Goal: Transaction & Acquisition: Purchase product/service

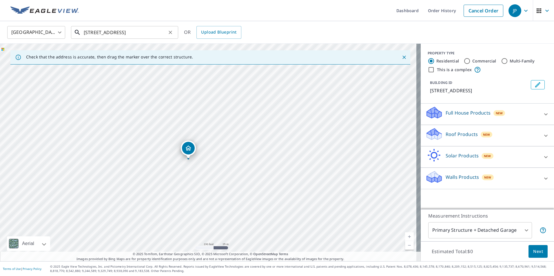
click at [103, 30] on input "[STREET_ADDRESS]" at bounding box center [125, 32] width 83 height 16
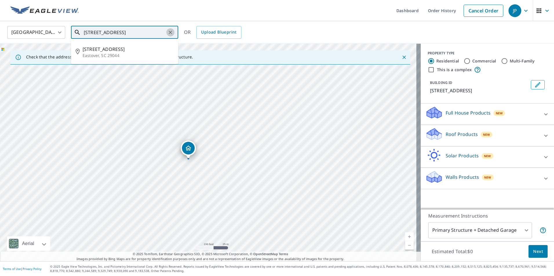
click at [173, 32] on icon "Clear" at bounding box center [170, 33] width 6 height 6
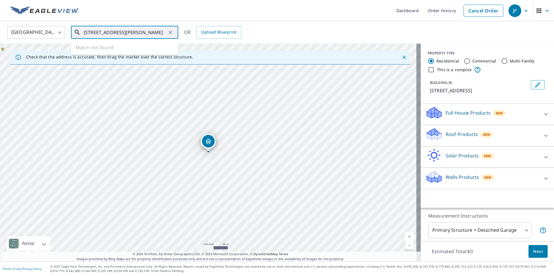
type input "[STREET_ADDRESS][PERSON_NAME]"
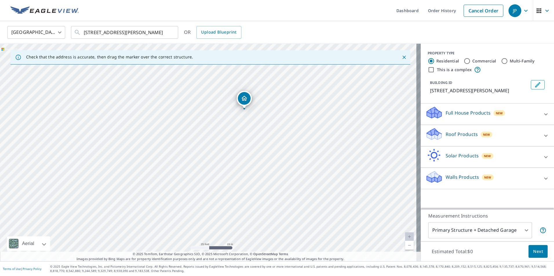
drag, startPoint x: 230, startPoint y: 138, endPoint x: 218, endPoint y: 191, distance: 53.5
click at [215, 193] on div "[STREET_ADDRESS][PERSON_NAME]" at bounding box center [210, 153] width 421 height 218
drag, startPoint x: 205, startPoint y: 157, endPoint x: 202, endPoint y: 164, distance: 7.4
click at [202, 164] on div "[STREET_ADDRESS][PERSON_NAME]" at bounding box center [210, 153] width 421 height 218
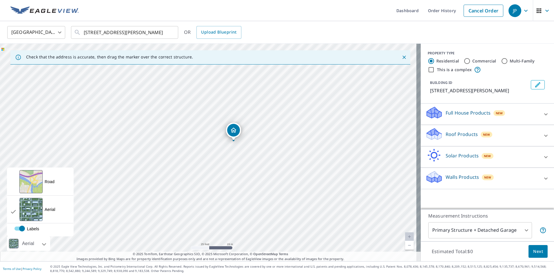
click at [37, 244] on div at bounding box center [37, 244] width 3 height 14
click at [37, 191] on div "View aerial and more..." at bounding box center [30, 181] width 23 height 23
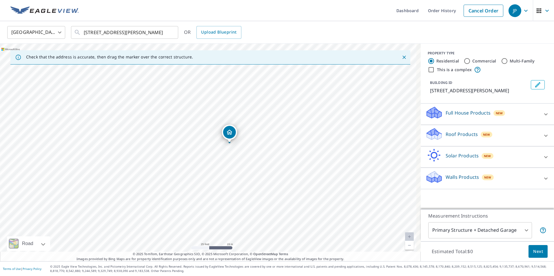
drag, startPoint x: 174, startPoint y: 116, endPoint x: 170, endPoint y: 118, distance: 4.5
click at [170, 118] on div "[STREET_ADDRESS][PERSON_NAME]" at bounding box center [210, 153] width 421 height 218
drag, startPoint x: 154, startPoint y: 34, endPoint x: 31, endPoint y: 35, distance: 122.5
click at [32, 35] on div "United States [GEOGRAPHIC_DATA] ​ 6 raintreet court, [PERSON_NAME] sc ​ Match n…" at bounding box center [275, 32] width 544 height 14
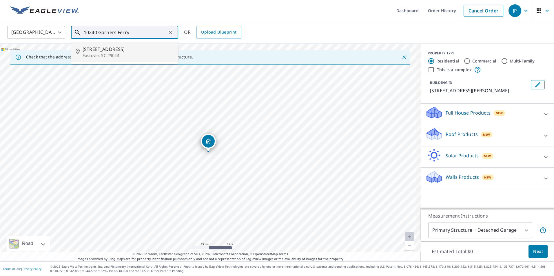
click at [112, 55] on p "Eastover, SC 29044" at bounding box center [128, 56] width 91 height 6
type input "[STREET_ADDRESS]"
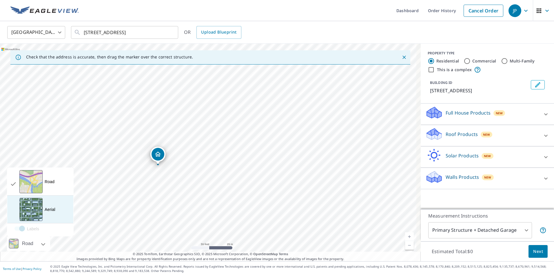
click at [33, 210] on div "View aerial and more..." at bounding box center [30, 209] width 23 height 23
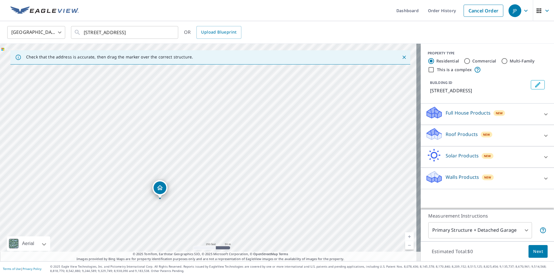
drag, startPoint x: 74, startPoint y: 129, endPoint x: 78, endPoint y: 148, distance: 18.6
click at [108, 153] on div "[STREET_ADDRESS]" at bounding box center [210, 153] width 421 height 218
drag, startPoint x: 78, startPoint y: 135, endPoint x: 47, endPoint y: 105, distance: 42.8
click at [49, 105] on div "[STREET_ADDRESS]" at bounding box center [210, 153] width 421 height 218
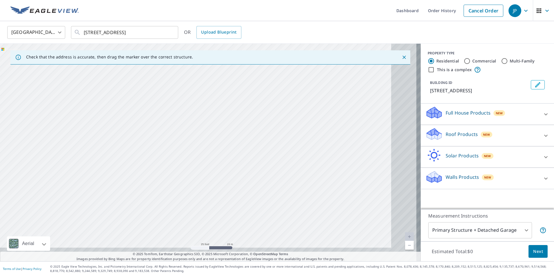
drag, startPoint x: 180, startPoint y: 176, endPoint x: 166, endPoint y: 167, distance: 17.0
click at [169, 170] on div "[STREET_ADDRESS]" at bounding box center [210, 153] width 421 height 218
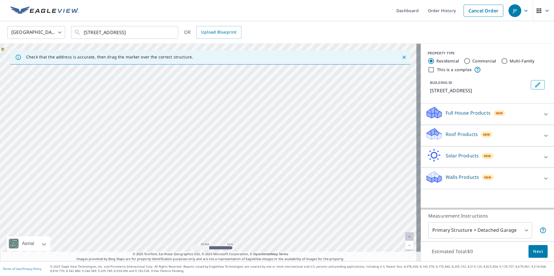
drag, startPoint x: 216, startPoint y: 191, endPoint x: 157, endPoint y: 98, distance: 110.3
click at [164, 105] on div "[STREET_ADDRESS]" at bounding box center [210, 153] width 421 height 218
drag, startPoint x: 250, startPoint y: 164, endPoint x: 242, endPoint y: 153, distance: 12.8
click at [242, 153] on div "[STREET_ADDRESS]" at bounding box center [210, 153] width 421 height 218
drag, startPoint x: 262, startPoint y: 178, endPoint x: 197, endPoint y: 122, distance: 86.0
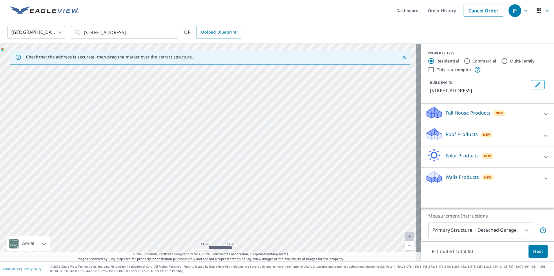
click at [210, 129] on div "[STREET_ADDRESS]" at bounding box center [210, 153] width 421 height 218
drag, startPoint x: 301, startPoint y: 197, endPoint x: 252, endPoint y: 150, distance: 68.2
click at [263, 160] on div "[STREET_ADDRESS]" at bounding box center [210, 153] width 421 height 218
drag, startPoint x: 258, startPoint y: 159, endPoint x: 251, endPoint y: 153, distance: 9.1
click at [251, 153] on div "[STREET_ADDRESS]" at bounding box center [210, 153] width 421 height 218
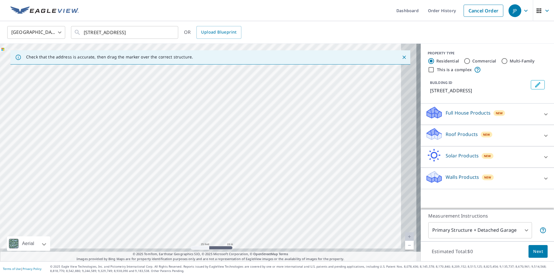
drag, startPoint x: 286, startPoint y: 169, endPoint x: 201, endPoint y: 119, distance: 99.0
click at [245, 139] on div "[STREET_ADDRESS]" at bounding box center [210, 153] width 421 height 218
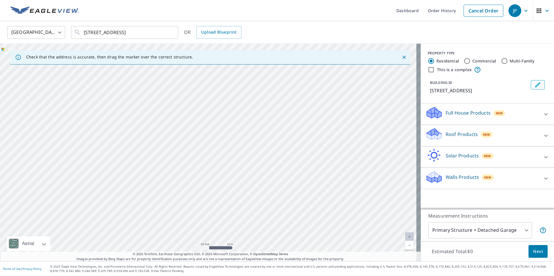
drag, startPoint x: 323, startPoint y: 198, endPoint x: 239, endPoint y: 143, distance: 100.7
click at [268, 160] on div "[STREET_ADDRESS]" at bounding box center [210, 153] width 421 height 218
drag, startPoint x: 292, startPoint y: 174, endPoint x: 122, endPoint y: 99, distance: 185.7
click at [122, 99] on div "[STREET_ADDRESS]" at bounding box center [210, 153] width 421 height 218
click at [452, 118] on div "Full House Products New" at bounding box center [482, 114] width 114 height 17
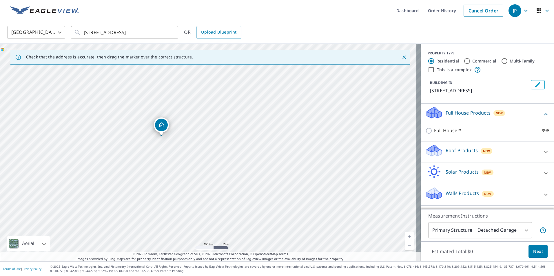
click at [451, 153] on p "Roof Products" at bounding box center [461, 150] width 32 height 7
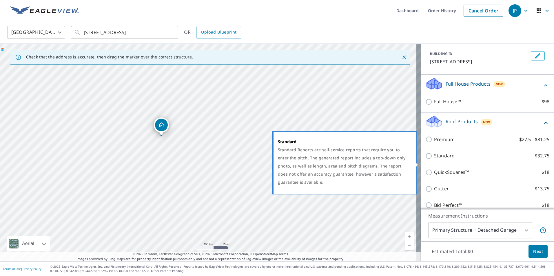
scroll to position [58, 0]
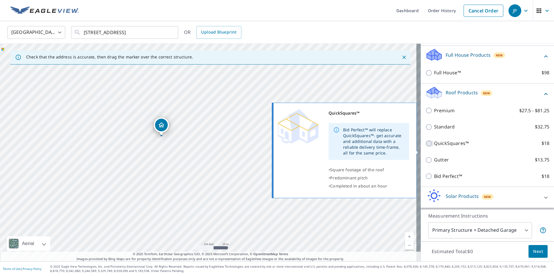
click at [425, 147] on input "QuickSquares™ $18" at bounding box center [429, 143] width 9 height 7
checkbox input "true"
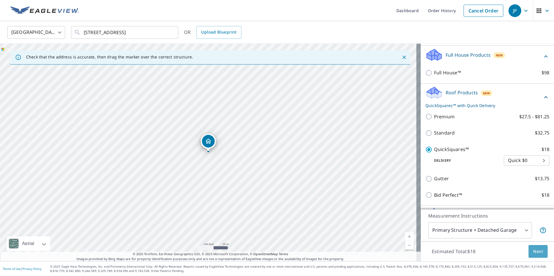
click at [533, 253] on span "Next" at bounding box center [538, 251] width 10 height 7
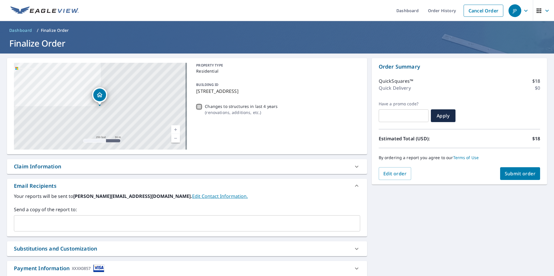
click at [196, 107] on input "Changes to structures in last 4 years ( renovations, additions, etc. )" at bounding box center [198, 106] width 7 height 7
checkbox input "true"
drag, startPoint x: 47, startPoint y: 226, endPoint x: 65, endPoint y: 222, distance: 18.0
click at [47, 226] on input "text" at bounding box center [183, 223] width 332 height 11
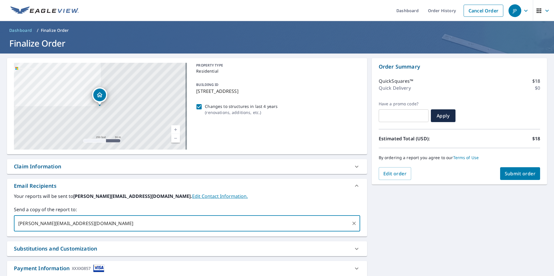
type input "[PERSON_NAME][EMAIL_ADDRESS][DOMAIN_NAME]"
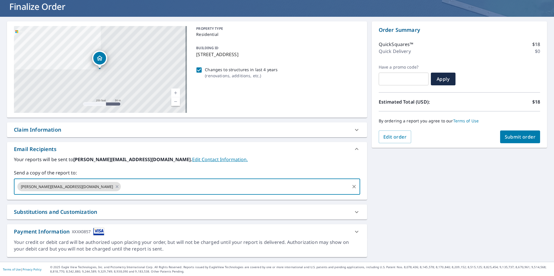
scroll to position [37, 0]
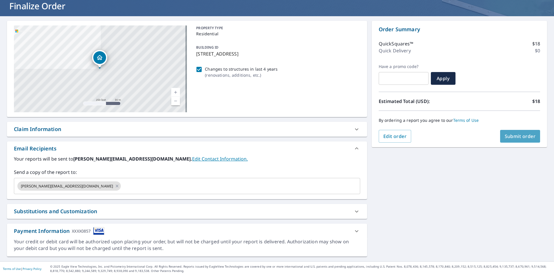
click at [505, 135] on span "Submit order" at bounding box center [520, 136] width 31 height 6
checkbox input "true"
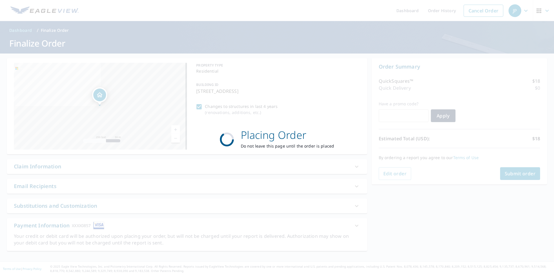
scroll to position [0, 0]
